Goal: Find specific page/section: Find specific page/section

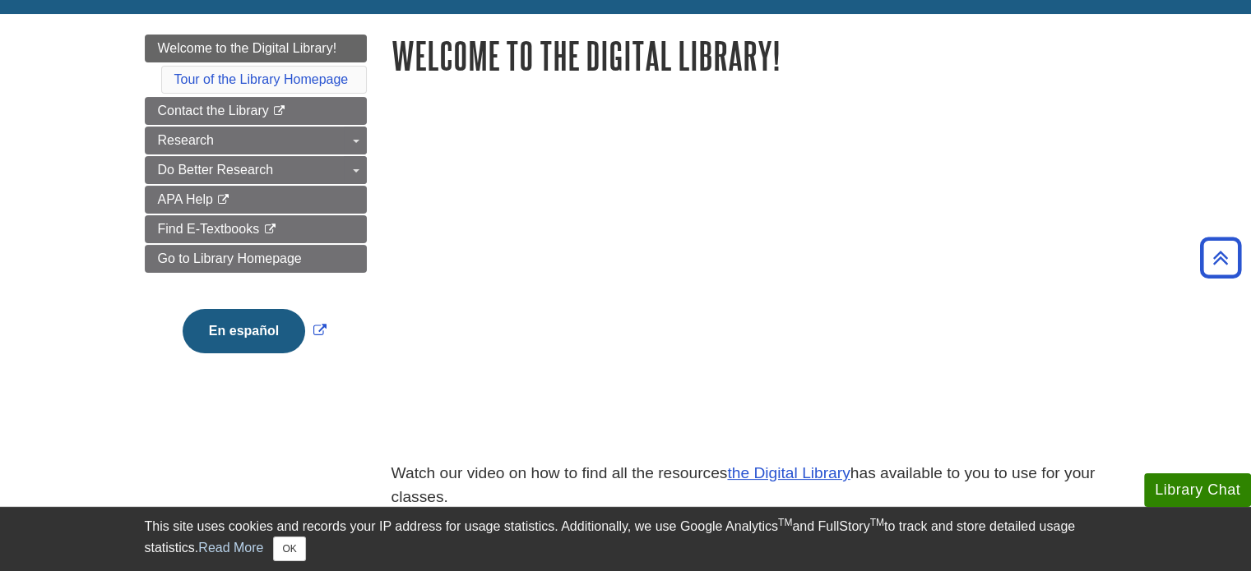
scroll to position [141, 0]
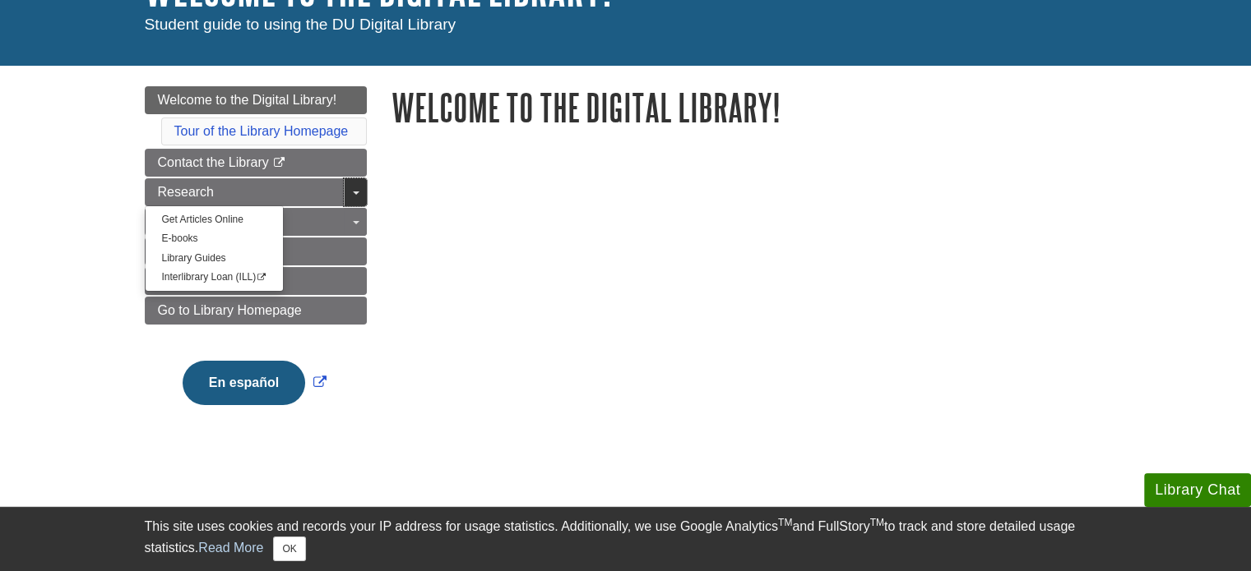
click at [344, 193] on link "Toggle Dropdown" at bounding box center [355, 192] width 23 height 28
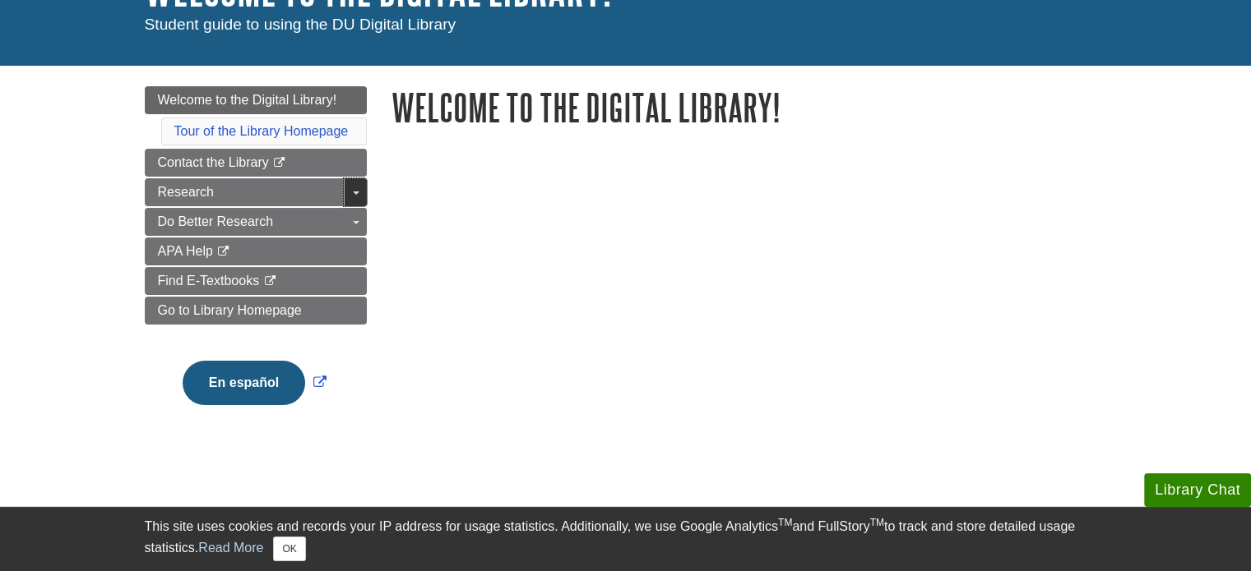
click at [349, 193] on link "Toggle Dropdown" at bounding box center [355, 192] width 23 height 28
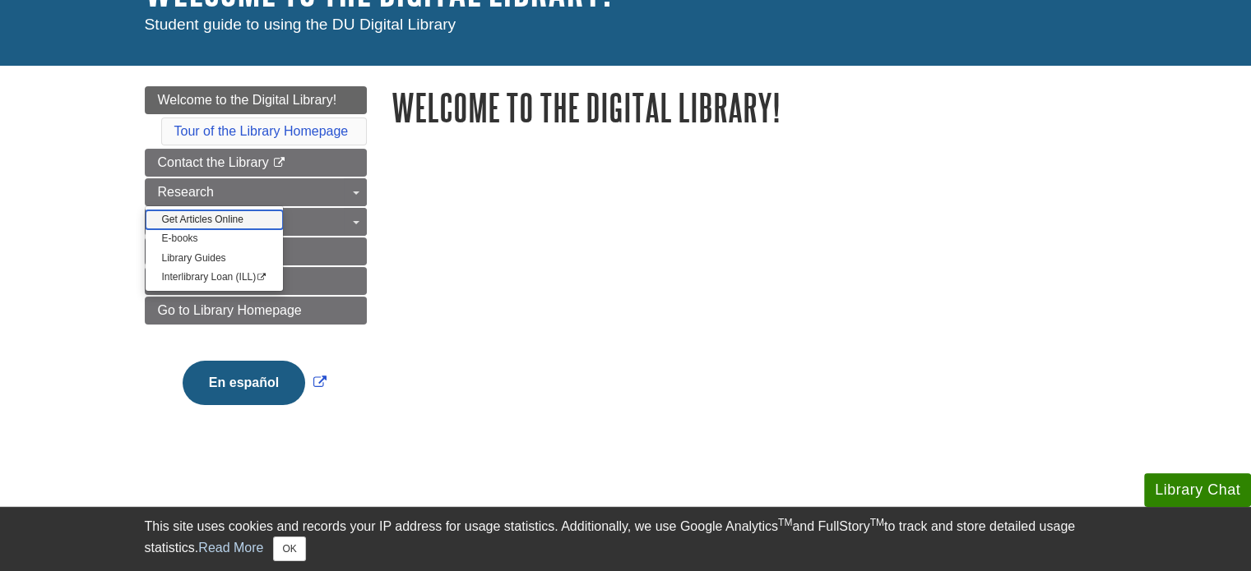
click at [215, 221] on link "Get Articles Online" at bounding box center [215, 219] width 138 height 19
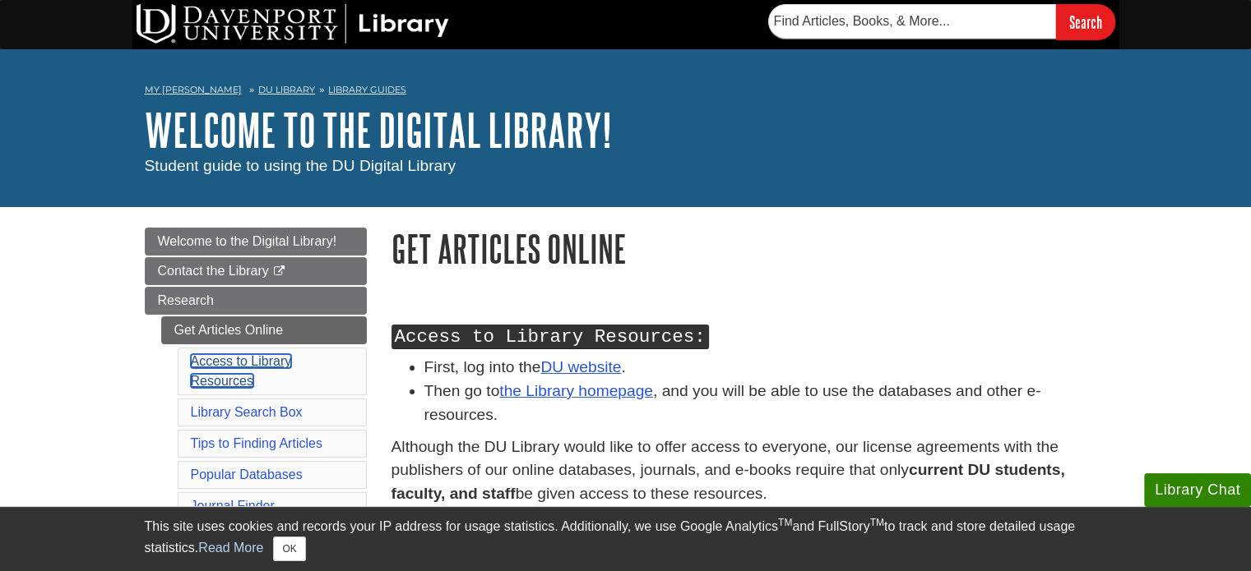
click at [247, 368] on link "Access to Library Resources" at bounding box center [241, 371] width 101 height 34
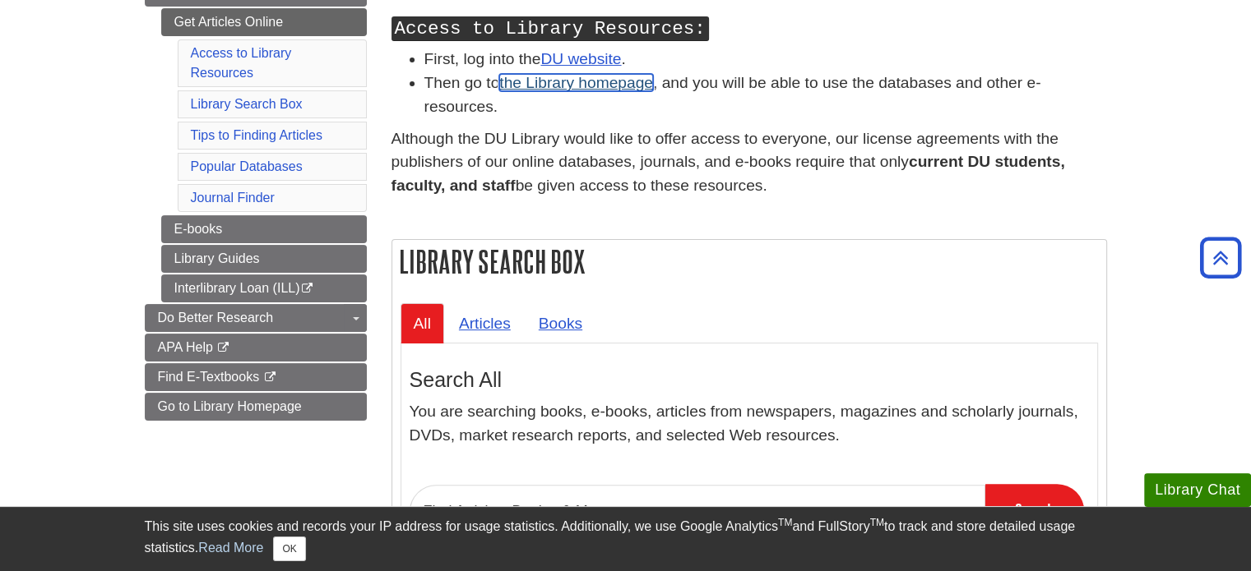
click at [559, 83] on link "the Library homepage" at bounding box center [576, 82] width 154 height 17
